Goal: Check status: Check status

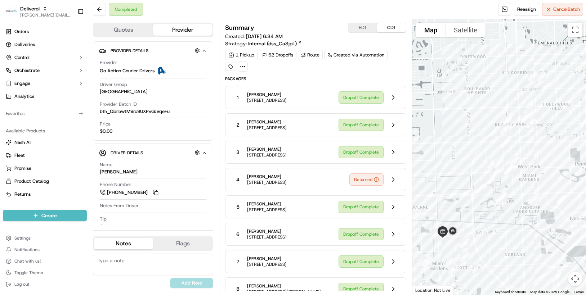
drag, startPoint x: 494, startPoint y: 225, endPoint x: 488, endPoint y: 218, distance: 9.2
click at [488, 218] on div at bounding box center [500, 157] width 174 height 276
drag, startPoint x: 488, startPoint y: 218, endPoint x: 473, endPoint y: 206, distance: 18.7
click at [473, 206] on div at bounding box center [500, 157] width 174 height 276
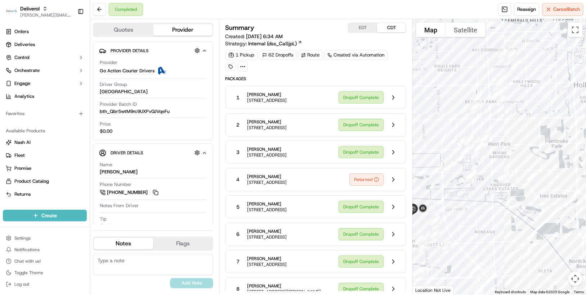
drag, startPoint x: 450, startPoint y: 152, endPoint x: 421, endPoint y: 129, distance: 37.5
click at [421, 129] on div at bounding box center [500, 157] width 174 height 276
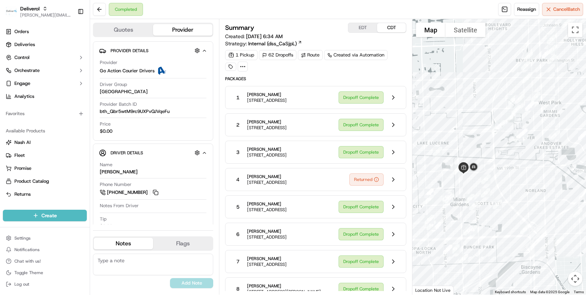
drag, startPoint x: 424, startPoint y: 143, endPoint x: 480, endPoint y: 101, distance: 70.0
click at [480, 101] on div at bounding box center [500, 157] width 174 height 276
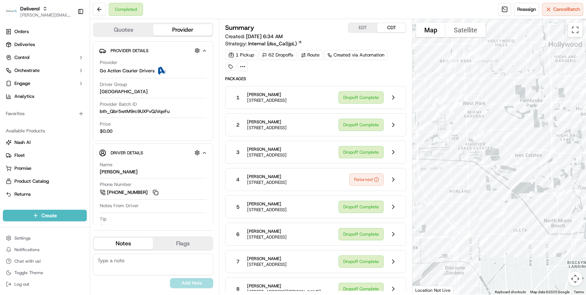
drag, startPoint x: 522, startPoint y: 193, endPoint x: 441, endPoint y: 193, distance: 81.4
click at [441, 193] on div at bounding box center [500, 157] width 174 height 276
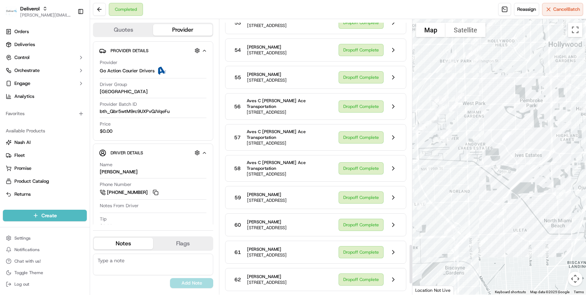
scroll to position [1654, 0]
click at [99, 10] on button at bounding box center [99, 9] width 13 height 13
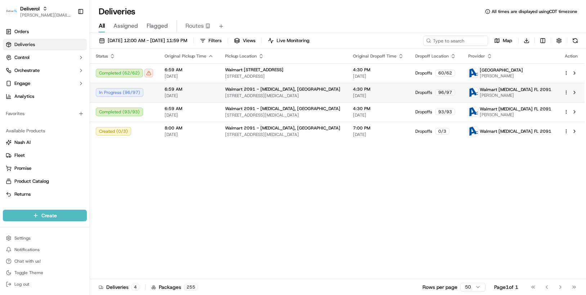
click at [568, 92] on html "Deliverol chris.sexton@deliverol.com Toggle Sidebar Orders Deliveries Control O…" at bounding box center [293, 147] width 586 height 295
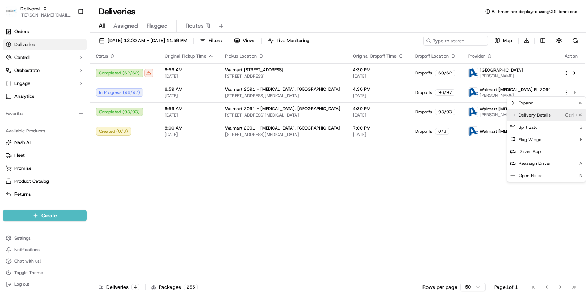
click at [552, 117] on div "Delivery Details Ctrl+⏎" at bounding box center [546, 115] width 79 height 12
click at [197, 168] on html "Deliverol chris.sexton@deliverol.com Toggle Sidebar Orders Deliveries Control O…" at bounding box center [293, 147] width 586 height 295
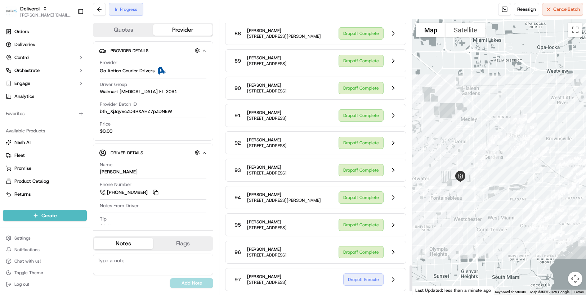
scroll to position [2595, 0]
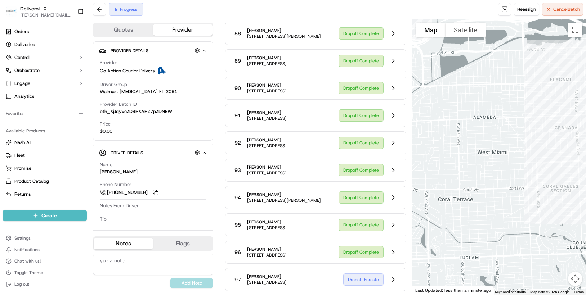
drag, startPoint x: 511, startPoint y: 194, endPoint x: 441, endPoint y: 232, distance: 79.5
click at [441, 232] on div at bounding box center [500, 157] width 174 height 276
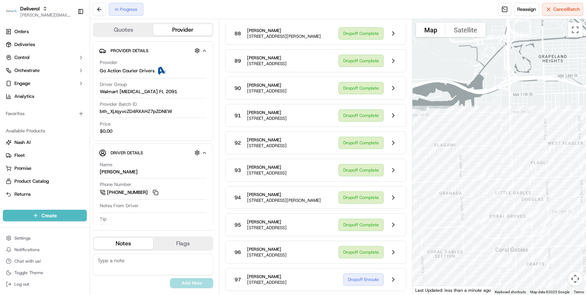
drag, startPoint x: 540, startPoint y: 168, endPoint x: 427, endPoint y: 235, distance: 131.5
click at [427, 235] on div at bounding box center [500, 157] width 174 height 276
click at [394, 280] on button at bounding box center [394, 280] width 14 height 14
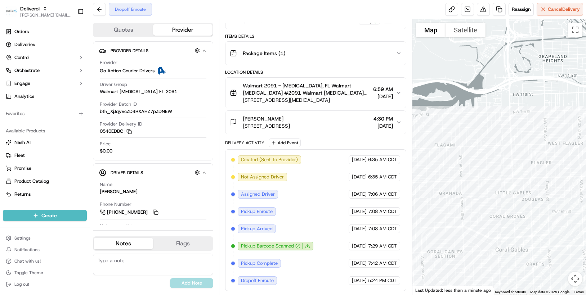
scroll to position [126, 0]
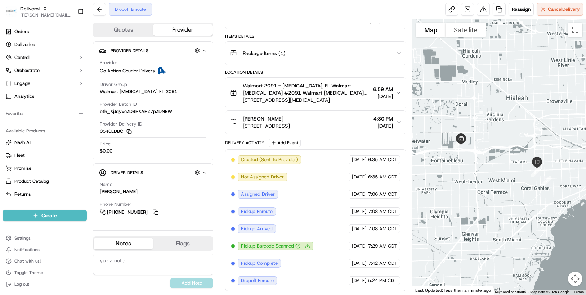
click at [123, 8] on div "Dropoff Enroute" at bounding box center [130, 9] width 43 height 13
click at [100, 10] on button at bounding box center [99, 9] width 13 height 13
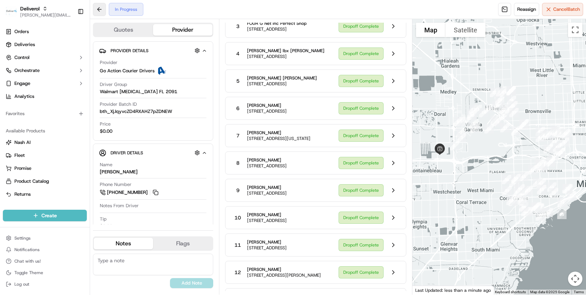
scroll to position [2595, 0]
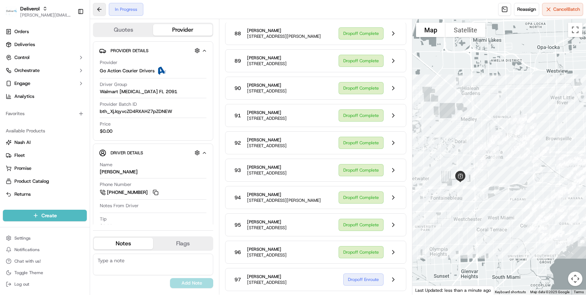
click at [100, 10] on button at bounding box center [99, 9] width 13 height 13
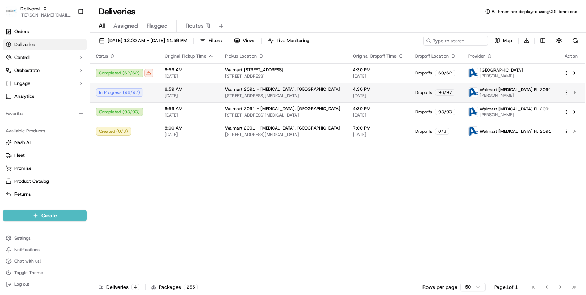
click at [129, 94] on div "In Progress ( 96 / 97 )" at bounding box center [124, 92] width 57 height 9
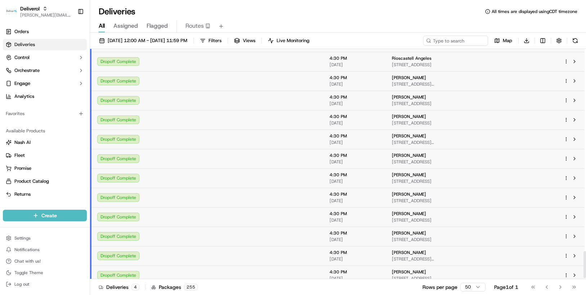
scroll to position [1749, 0]
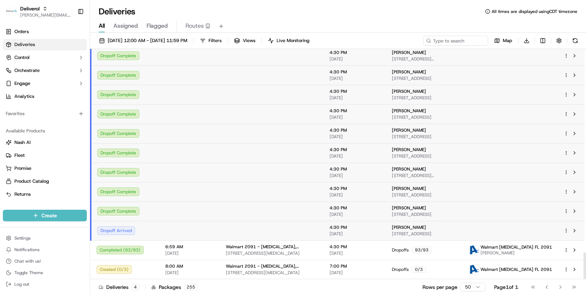
click at [130, 230] on div "Dropoff Arrived" at bounding box center [125, 231] width 57 height 9
click at [111, 232] on div "Dropoff Arrived" at bounding box center [125, 231] width 57 height 9
